Goal: Transaction & Acquisition: Purchase product/service

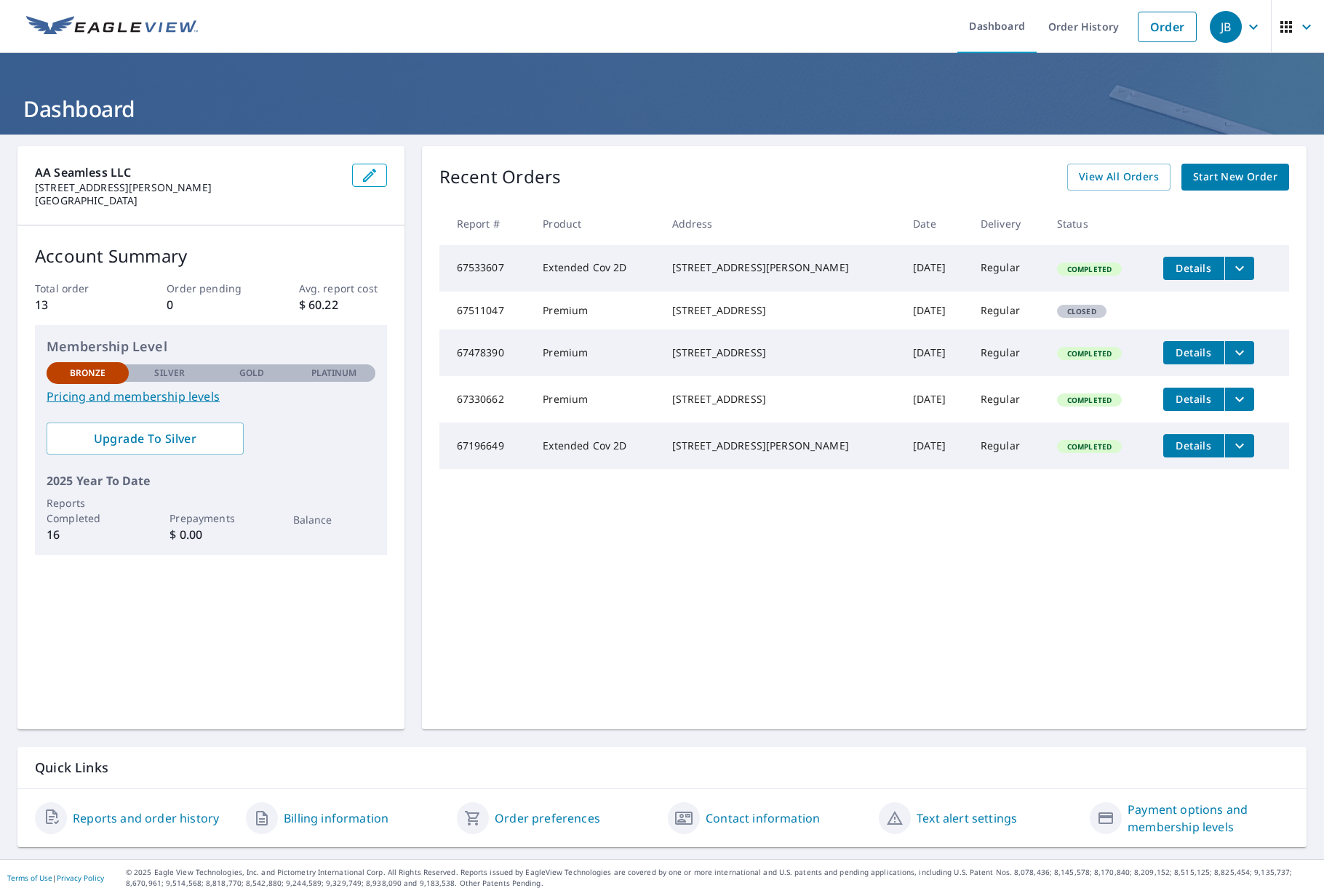
click at [761, 580] on div "Recent Orders View All Orders Start New Order Report # Product Address Date Del…" at bounding box center [863, 438] width 884 height 583
click at [1156, 24] on link "Order" at bounding box center [1166, 27] width 59 height 31
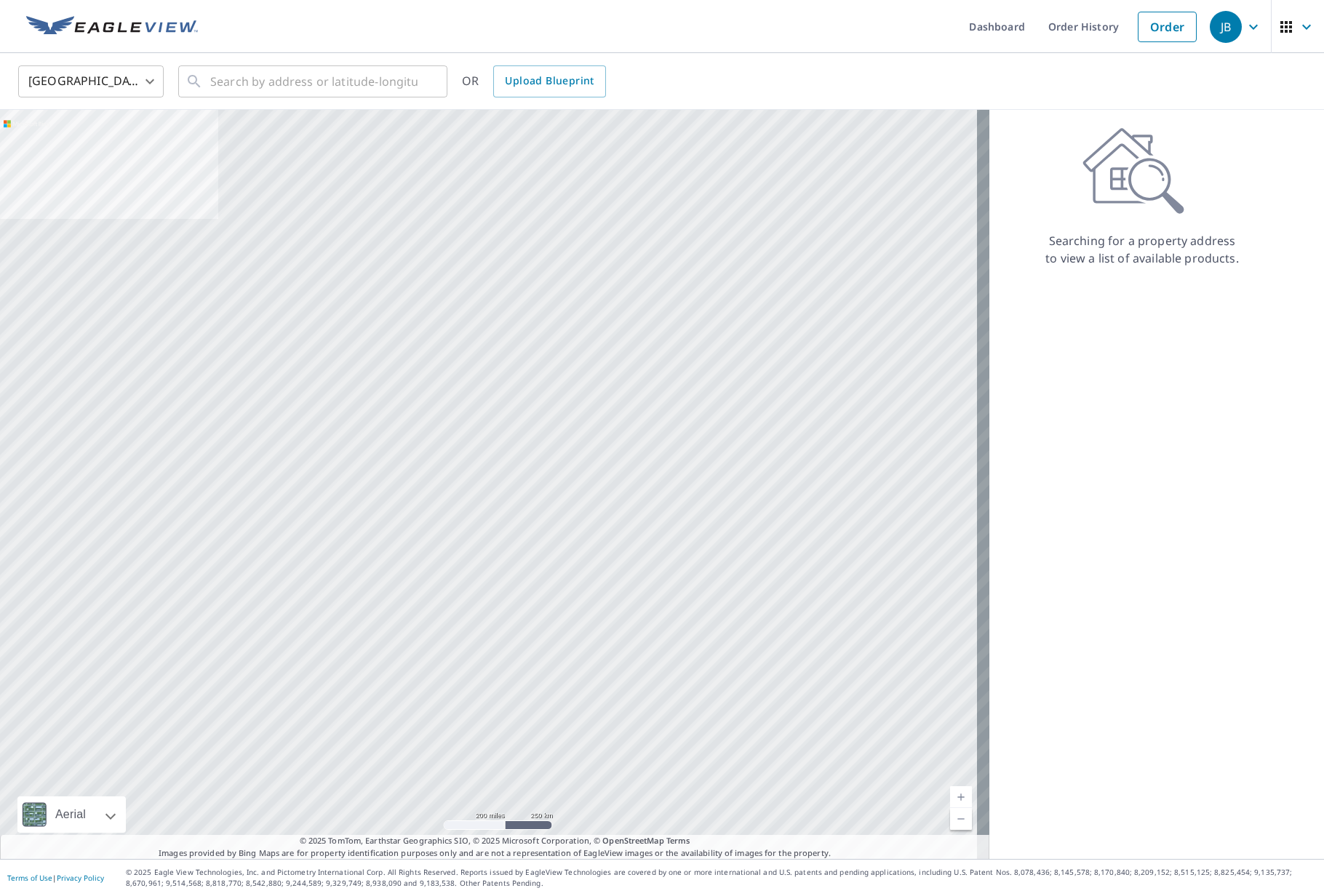
click at [671, 45] on ul "Dashboard Order History Order" at bounding box center [705, 26] width 998 height 53
click at [1082, 27] on link "Order History" at bounding box center [1084, 26] width 94 height 53
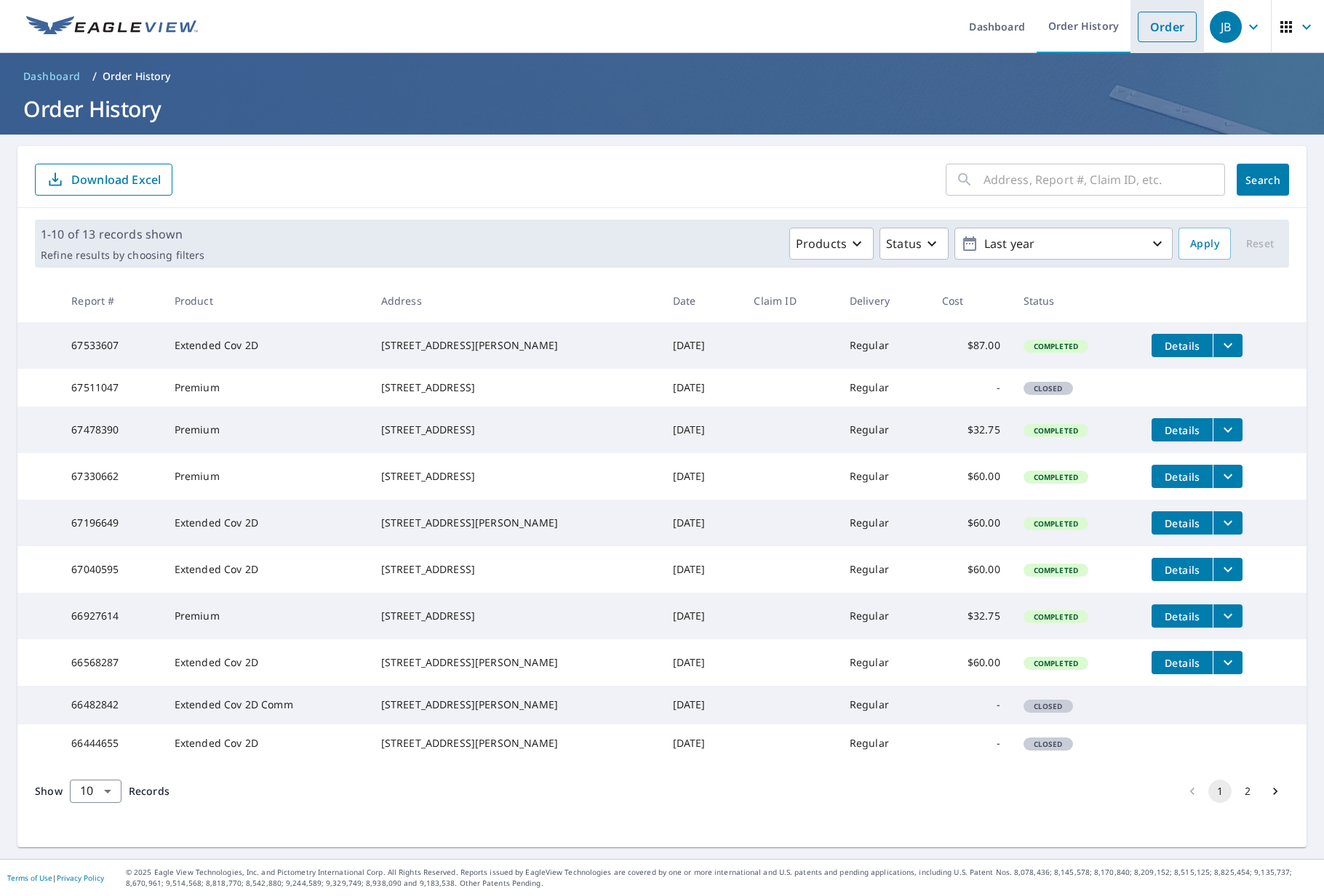
click at [1170, 18] on link "Order" at bounding box center [1166, 27] width 59 height 31
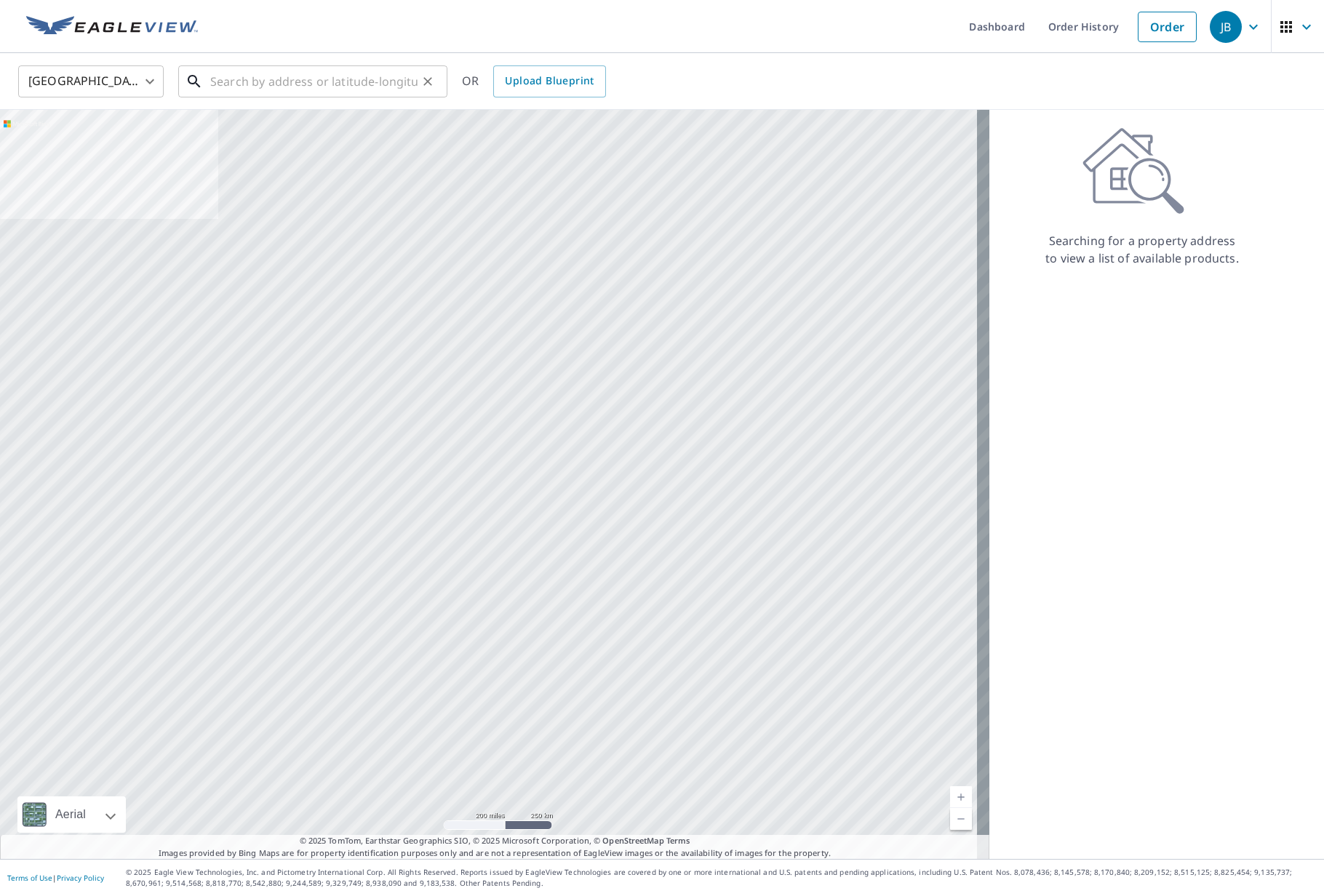
click at [389, 90] on input "text" at bounding box center [314, 81] width 207 height 41
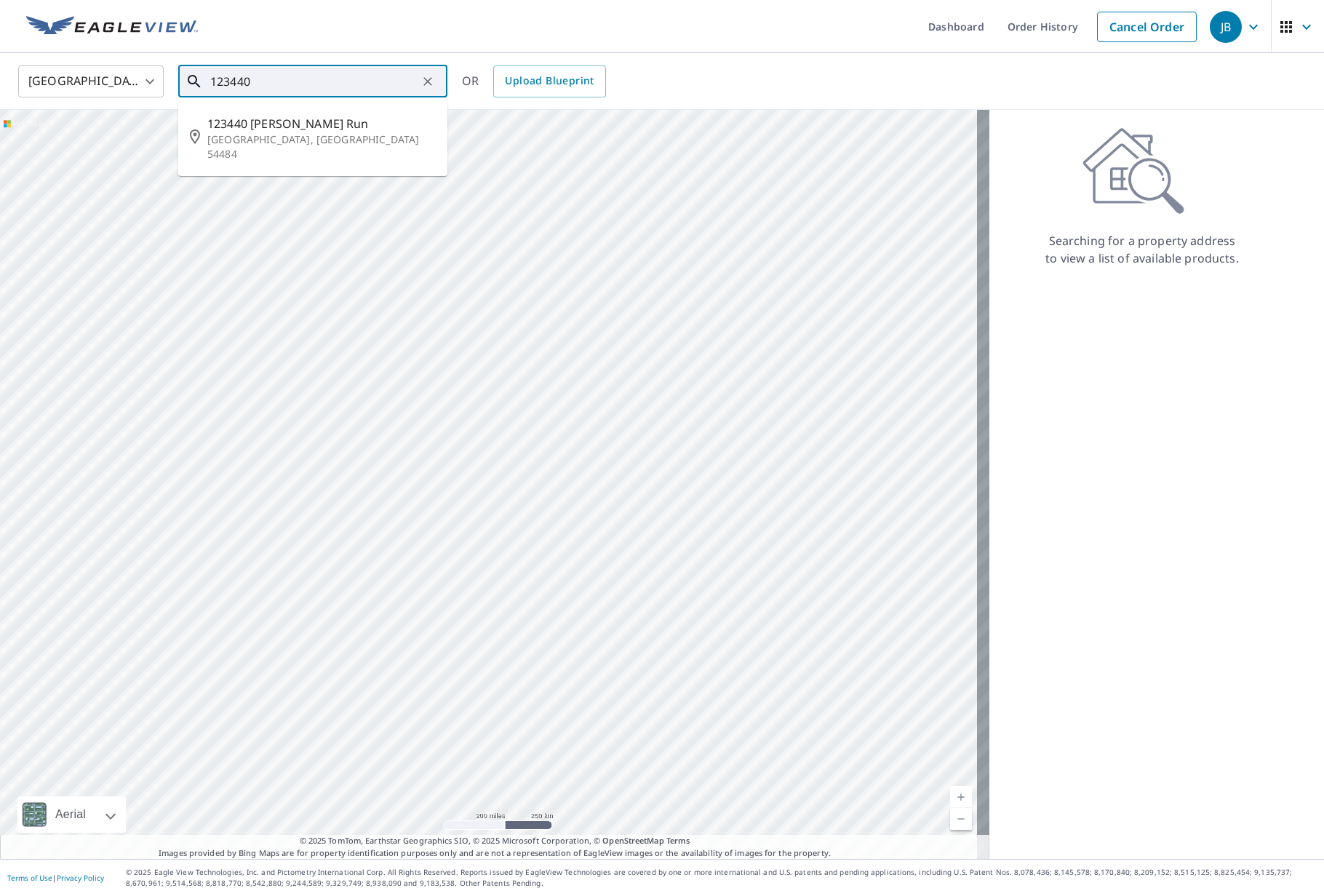
click at [349, 117] on span "123440 [PERSON_NAME] Run" at bounding box center [321, 124] width 228 height 18
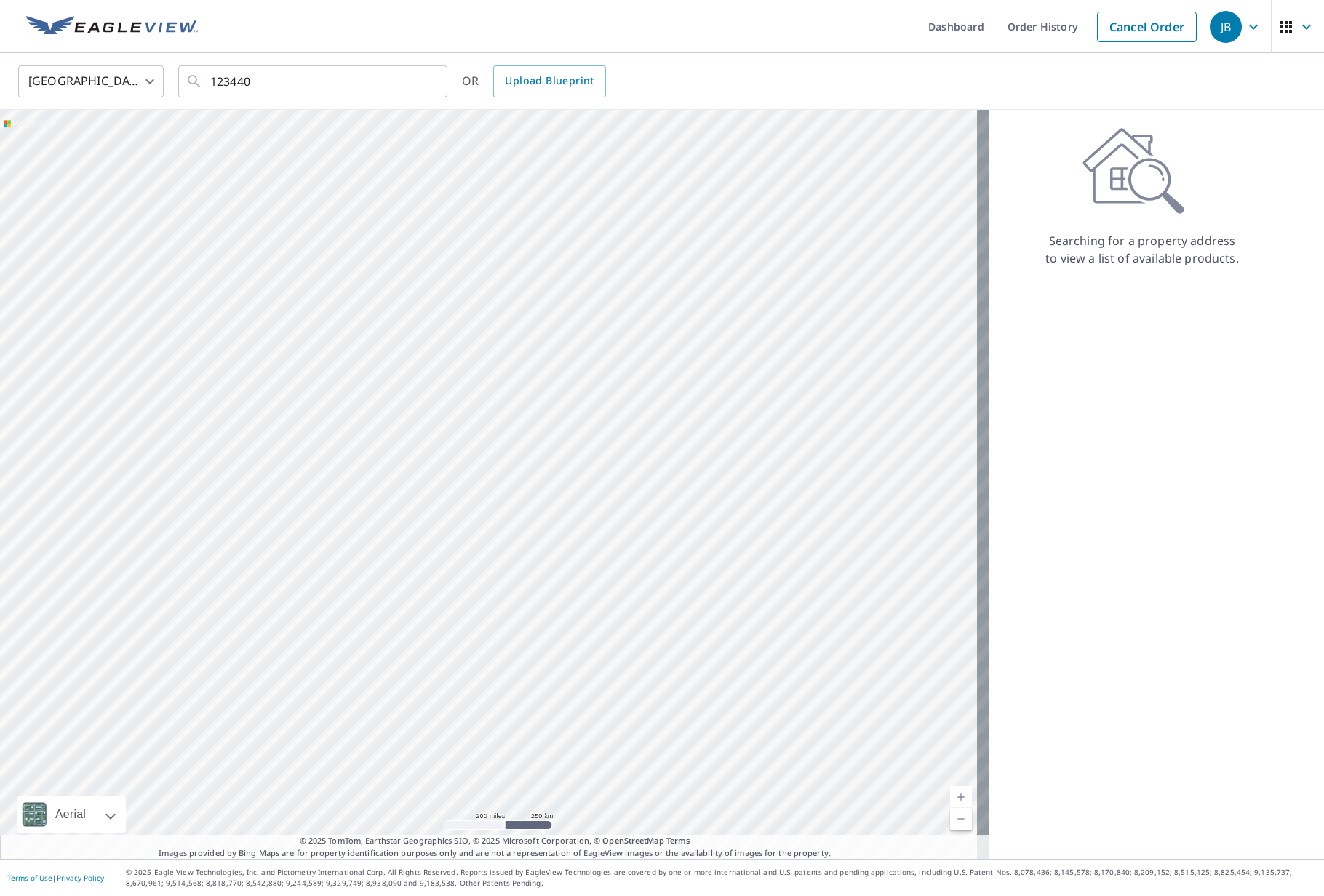
type input "123440 [PERSON_NAME] Run [GEOGRAPHIC_DATA], [GEOGRAPHIC_DATA] 54484"
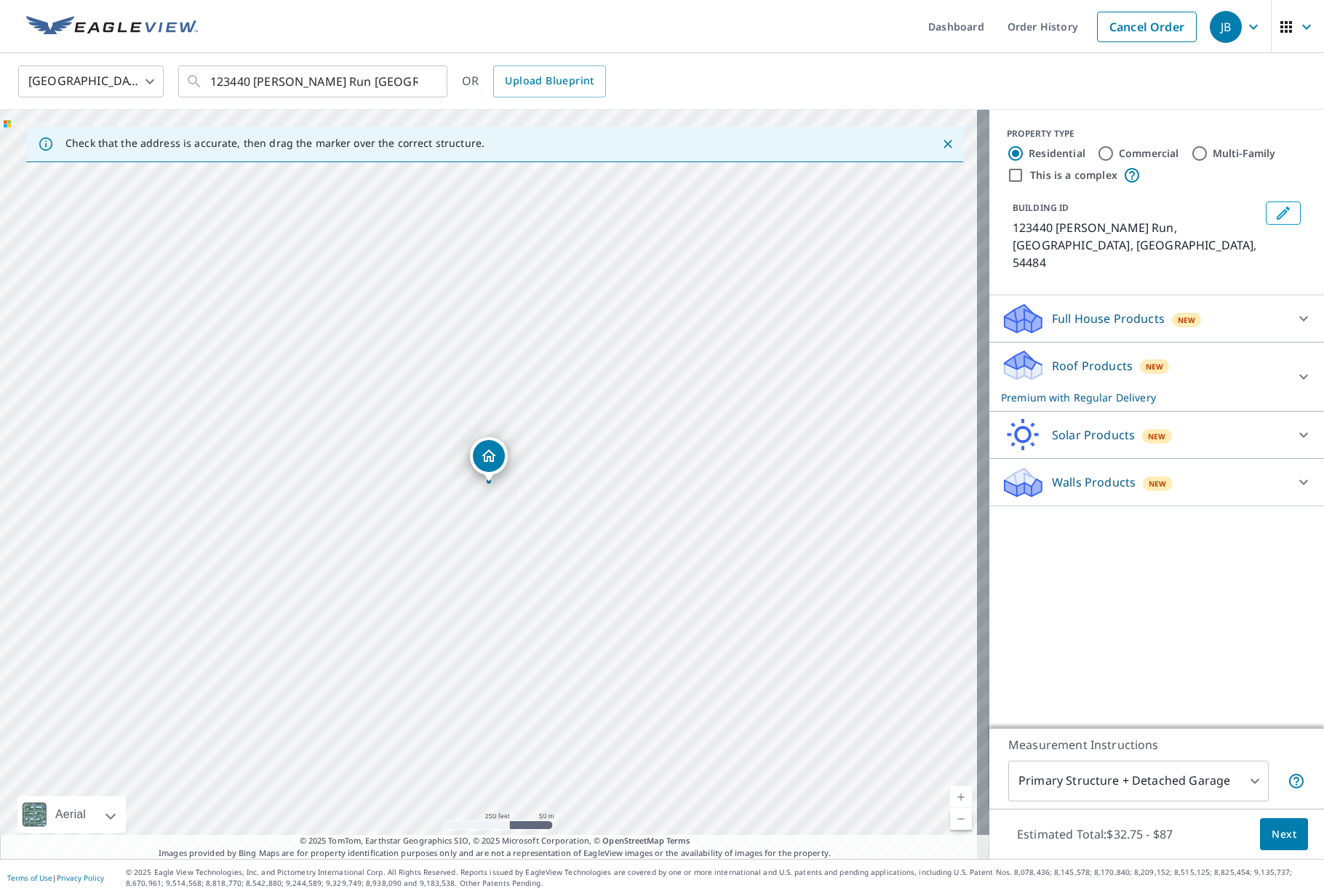
click at [1114, 776] on body "JB JB Dashboard Order History Cancel Order JB [GEOGRAPHIC_DATA] [GEOGRAPHIC_DAT…" at bounding box center [662, 448] width 1324 height 896
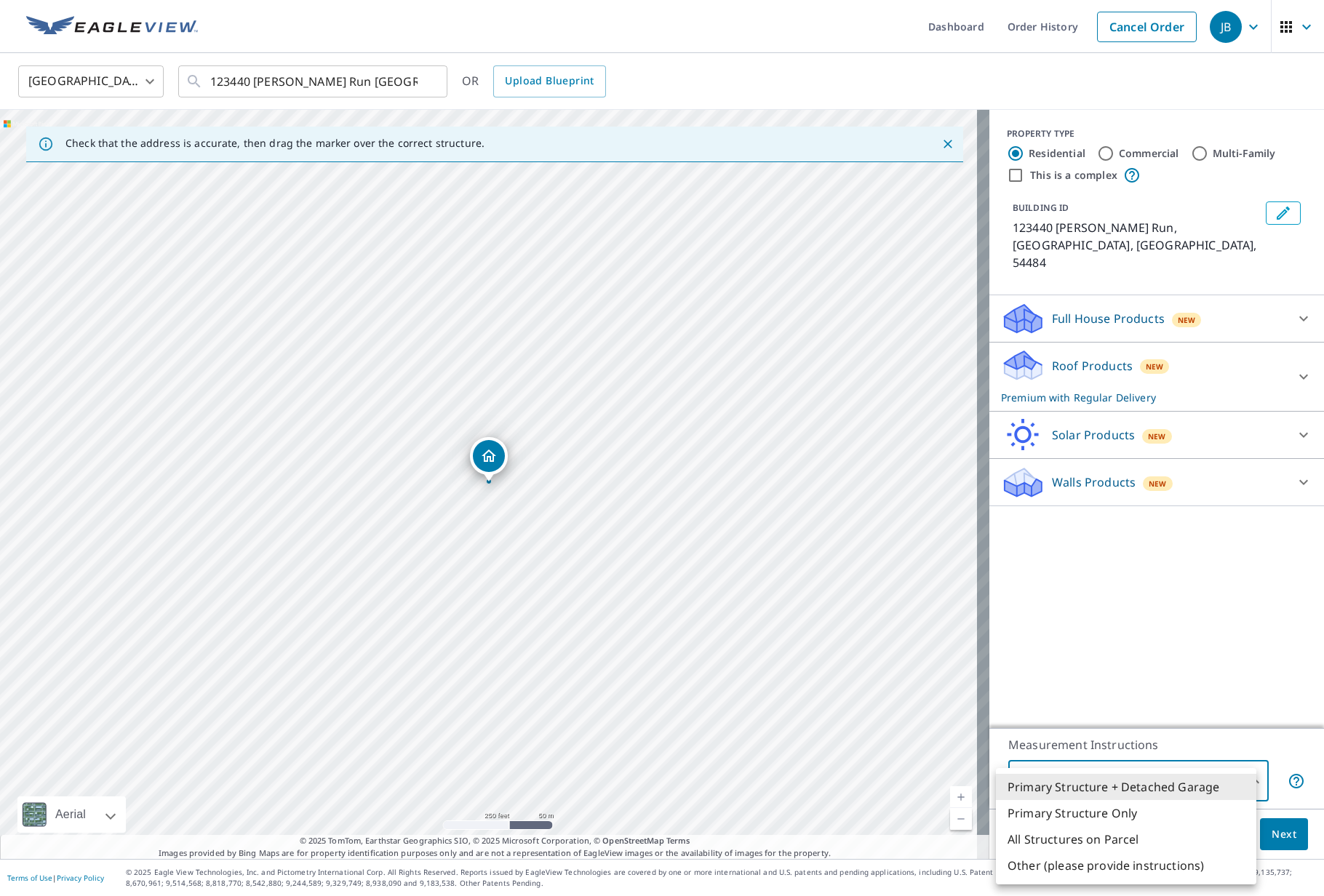
click at [1102, 814] on li "Primary Structure Only" at bounding box center [1126, 813] width 260 height 26
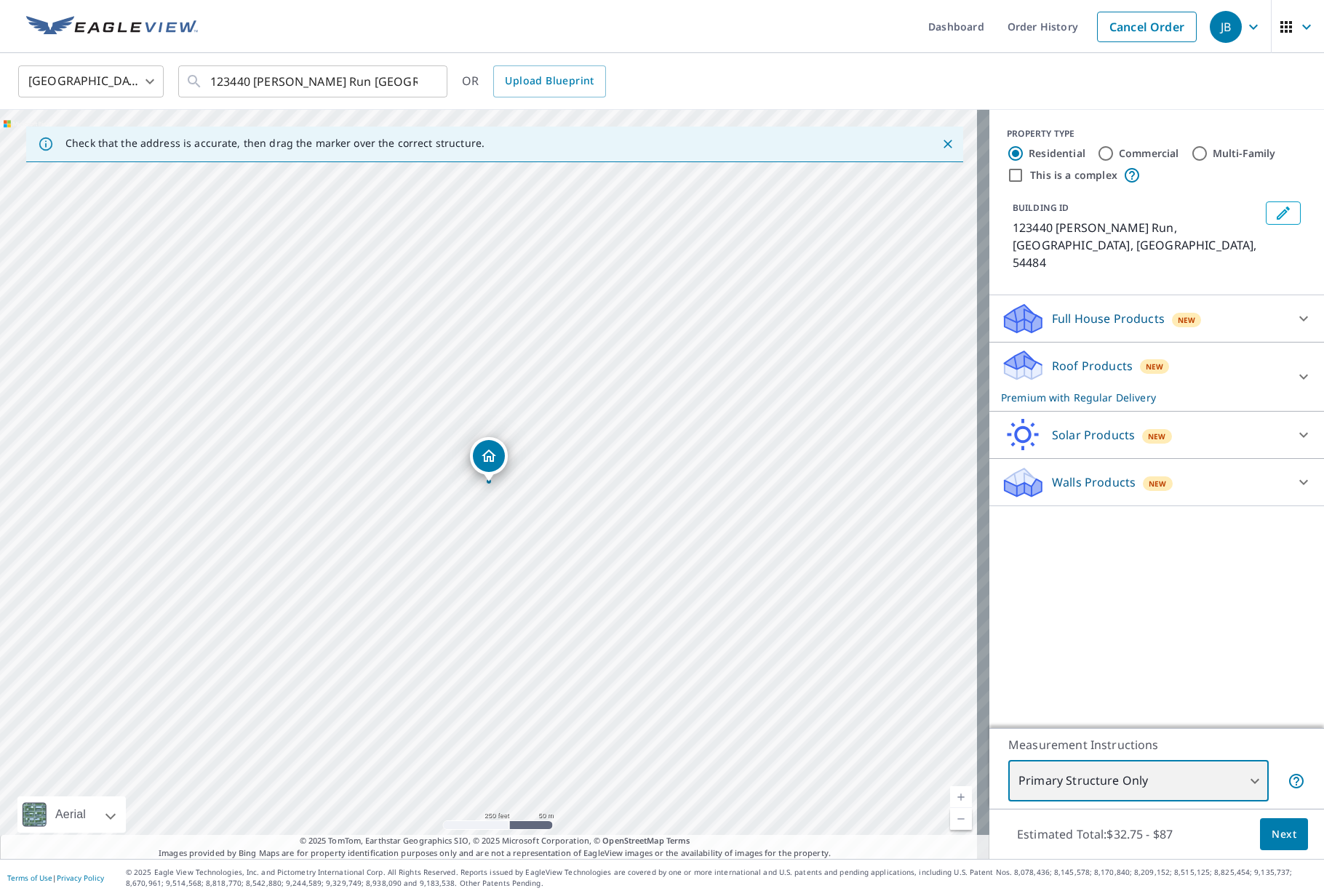
type input "2"
click at [1173, 691] on div "PROPERTY TYPE Residential Commercial Multi-Family This is a complex BUILDING ID…" at bounding box center [1158, 419] width 335 height 618
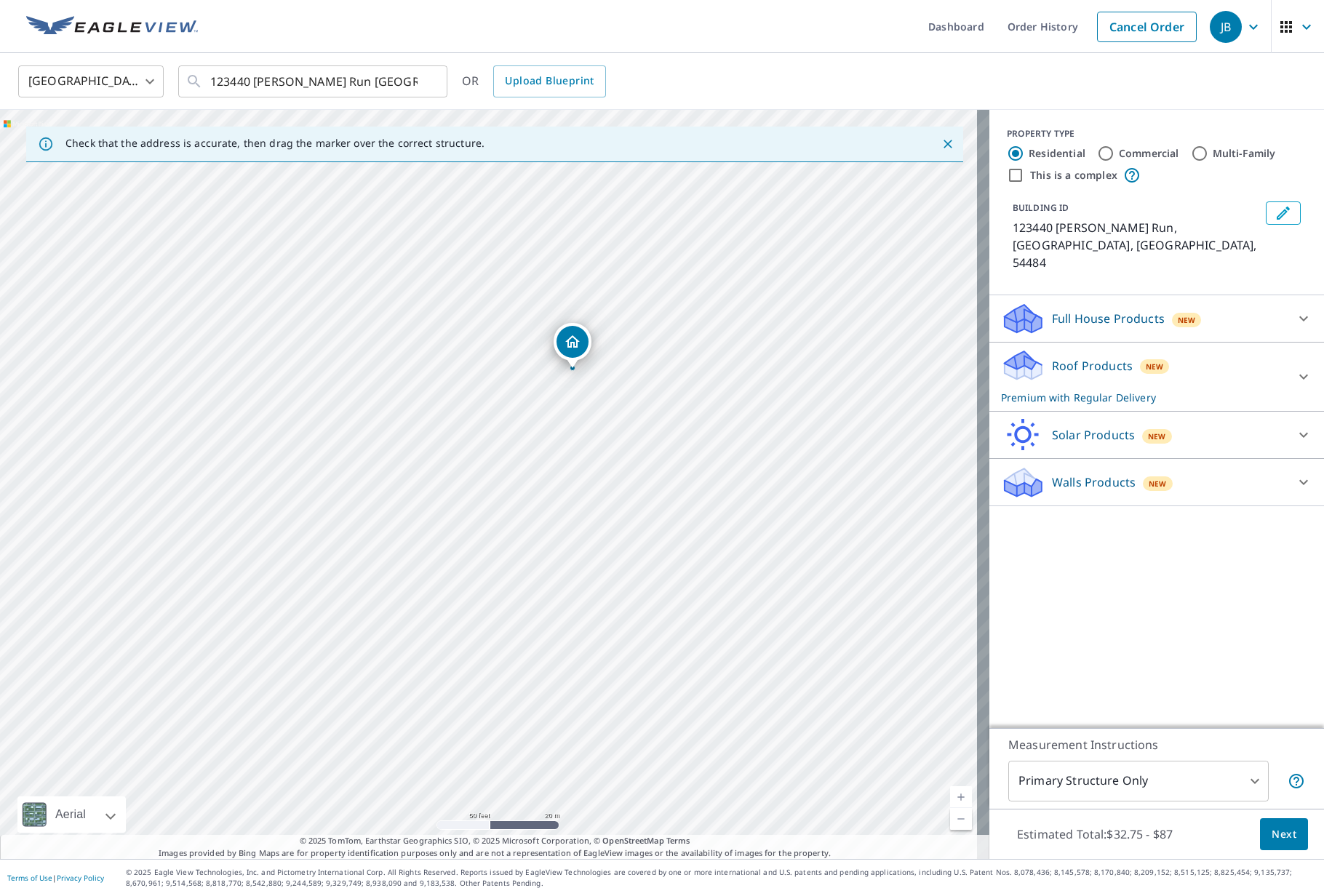
click at [1272, 840] on span "Next" at bounding box center [1284, 834] width 25 height 18
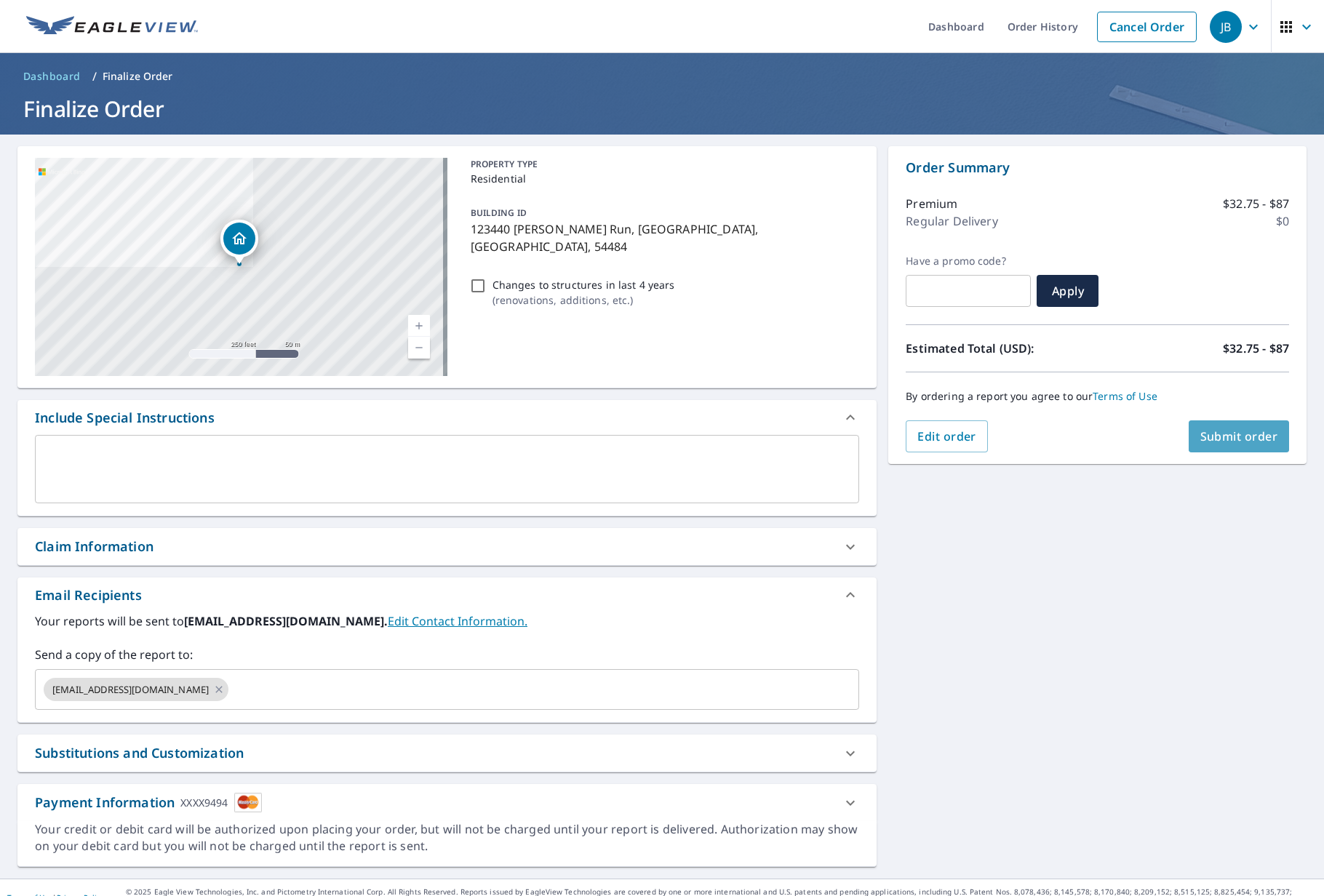
click at [1215, 434] on span "Submit order" at bounding box center [1239, 437] width 78 height 16
checkbox input "true"
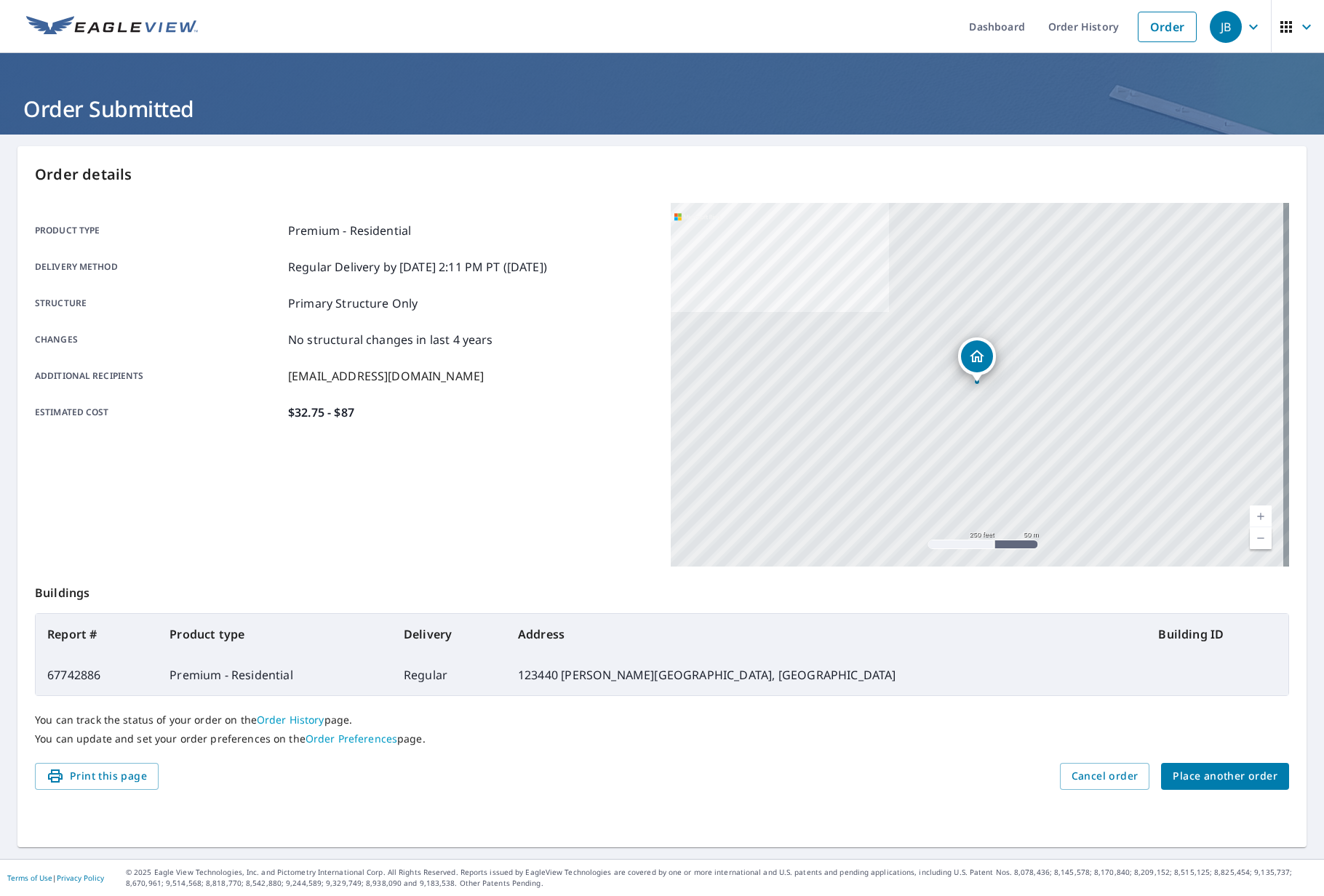
drag, startPoint x: 88, startPoint y: 23, endPoint x: 167, endPoint y: 23, distance: 79.0
click at [88, 23] on img at bounding box center [112, 27] width 171 height 22
